Goal: Information Seeking & Learning: Learn about a topic

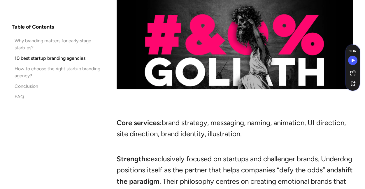
scroll to position [2761, 0]
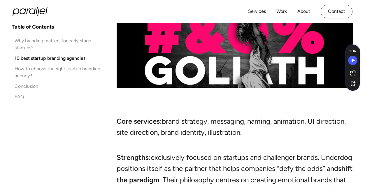
click at [59, 70] on div "How to choose the right startup branding agency?" at bounding box center [59, 72] width 89 height 14
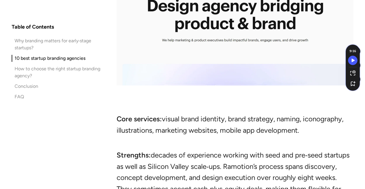
scroll to position [3102, 0]
